Goal: Information Seeking & Learning: Learn about a topic

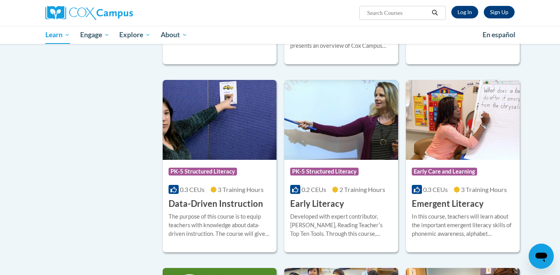
scroll to position [740, 0]
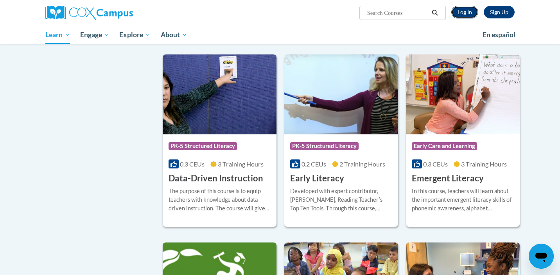
click at [468, 13] on link "Log In" at bounding box center [464, 12] width 27 height 13
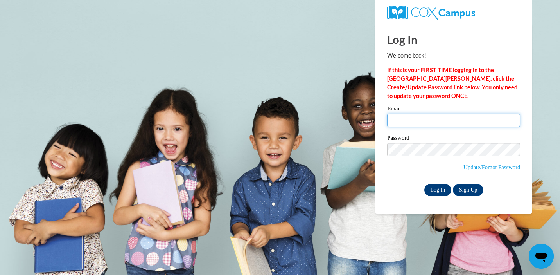
type input "[EMAIL_ADDRESS][DOMAIN_NAME]"
click at [442, 190] on input "Log In" at bounding box center [437, 189] width 27 height 13
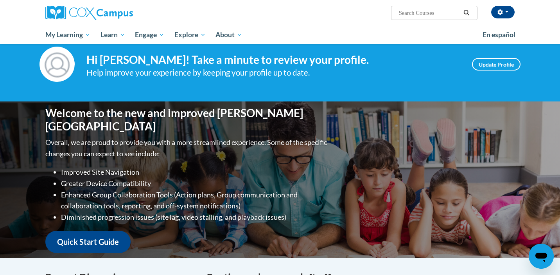
scroll to position [15, 0]
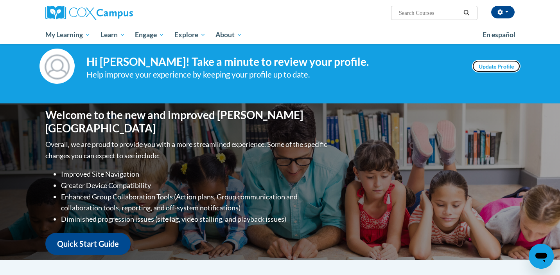
click at [499, 64] on link "Update Profile" at bounding box center [496, 66] width 49 height 13
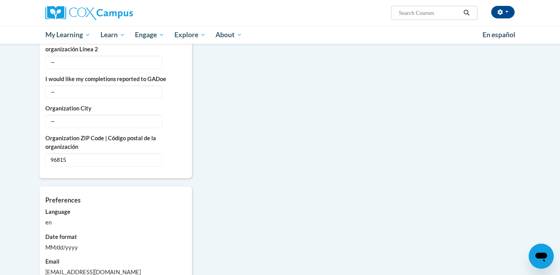
scroll to position [554, 0]
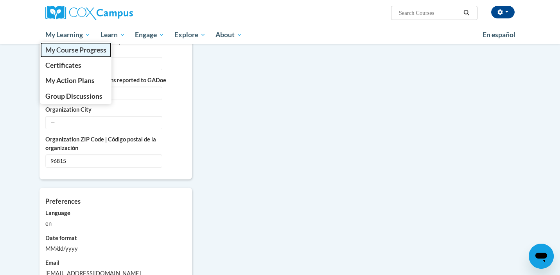
click at [59, 45] on link "My Course Progress" at bounding box center [75, 49] width 71 height 15
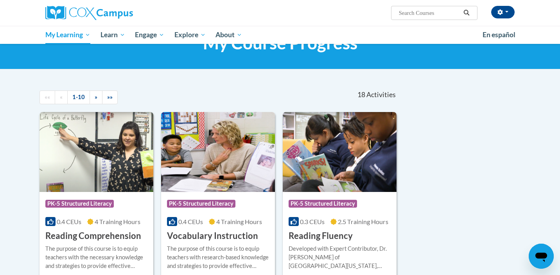
scroll to position [36, 0]
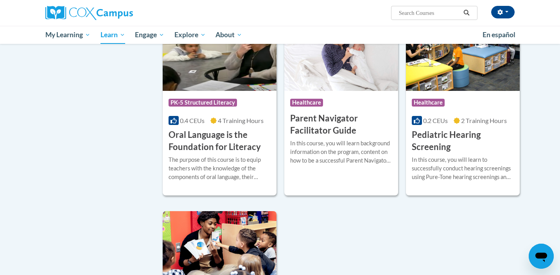
scroll to position [1608, 0]
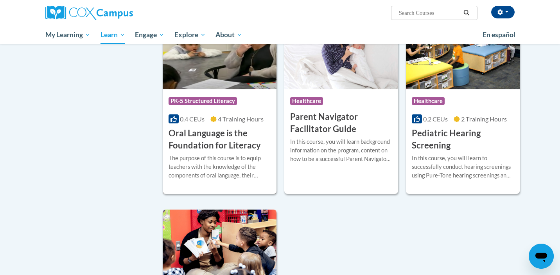
click at [200, 151] on h3 "Oral Language is the Foundation for Literacy" at bounding box center [220, 139] width 102 height 24
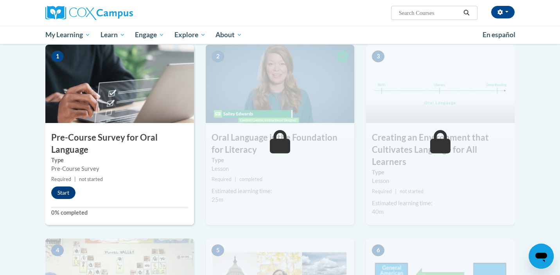
scroll to position [159, 0]
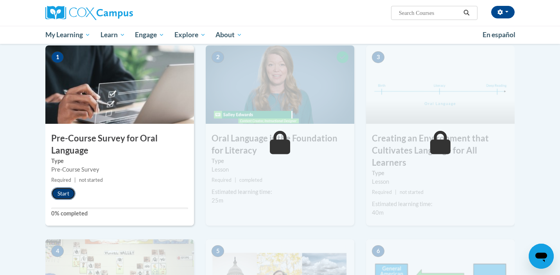
click at [62, 194] on button "Start" at bounding box center [63, 193] width 24 height 13
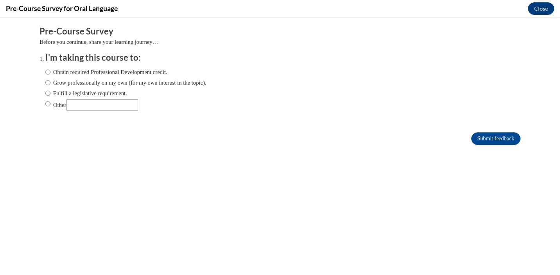
scroll to position [0, 0]
click at [46, 82] on input "Grow professionally on my own (for my own interest in the topic)." at bounding box center [47, 82] width 5 height 9
radio input "true"
click at [487, 138] on input "Submit feedback" at bounding box center [495, 138] width 49 height 13
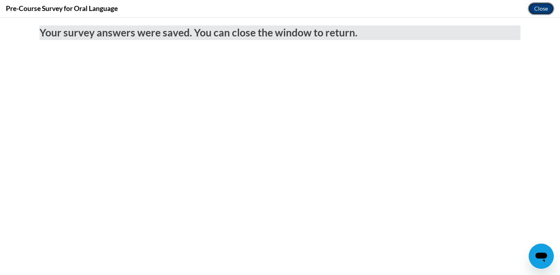
click at [541, 9] on button "Close" at bounding box center [541, 8] width 26 height 13
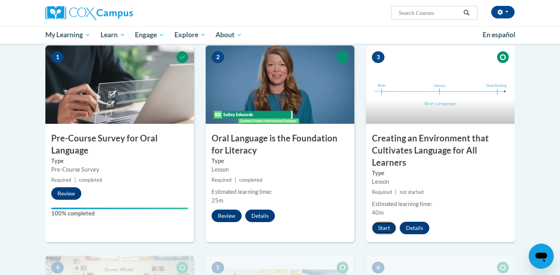
click at [384, 229] on button "Start" at bounding box center [384, 227] width 24 height 13
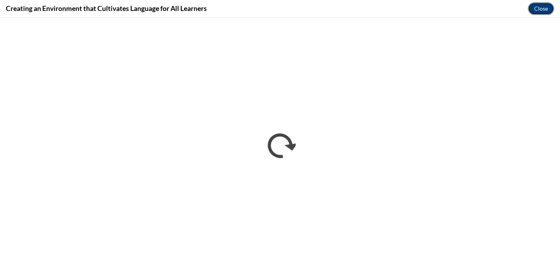
click at [540, 6] on button "Close" at bounding box center [541, 8] width 26 height 13
